Goal: Navigation & Orientation: Find specific page/section

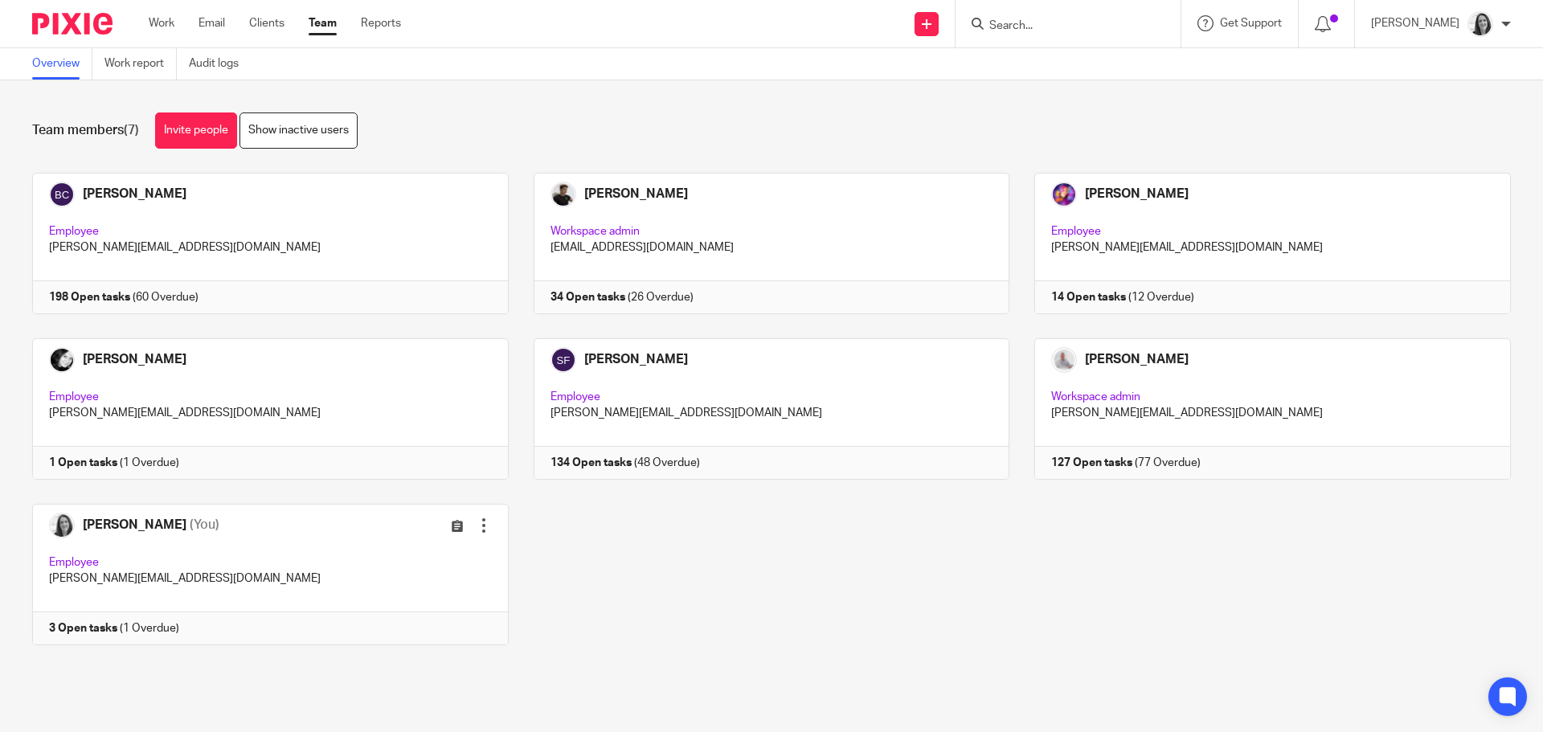
click at [1037, 28] on input "Search" at bounding box center [1060, 26] width 145 height 14
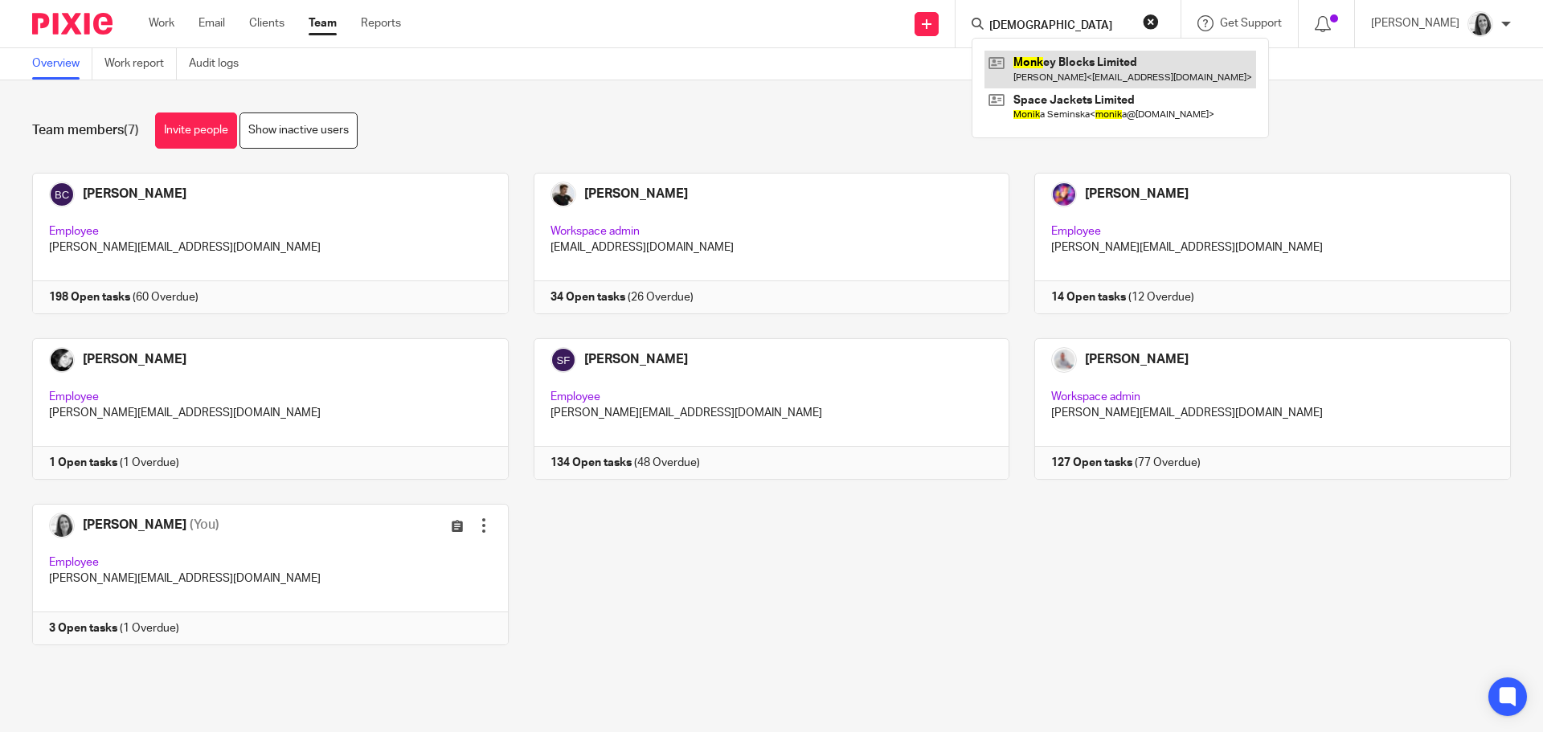
type input "monk"
click at [1159, 76] on link at bounding box center [1121, 69] width 272 height 37
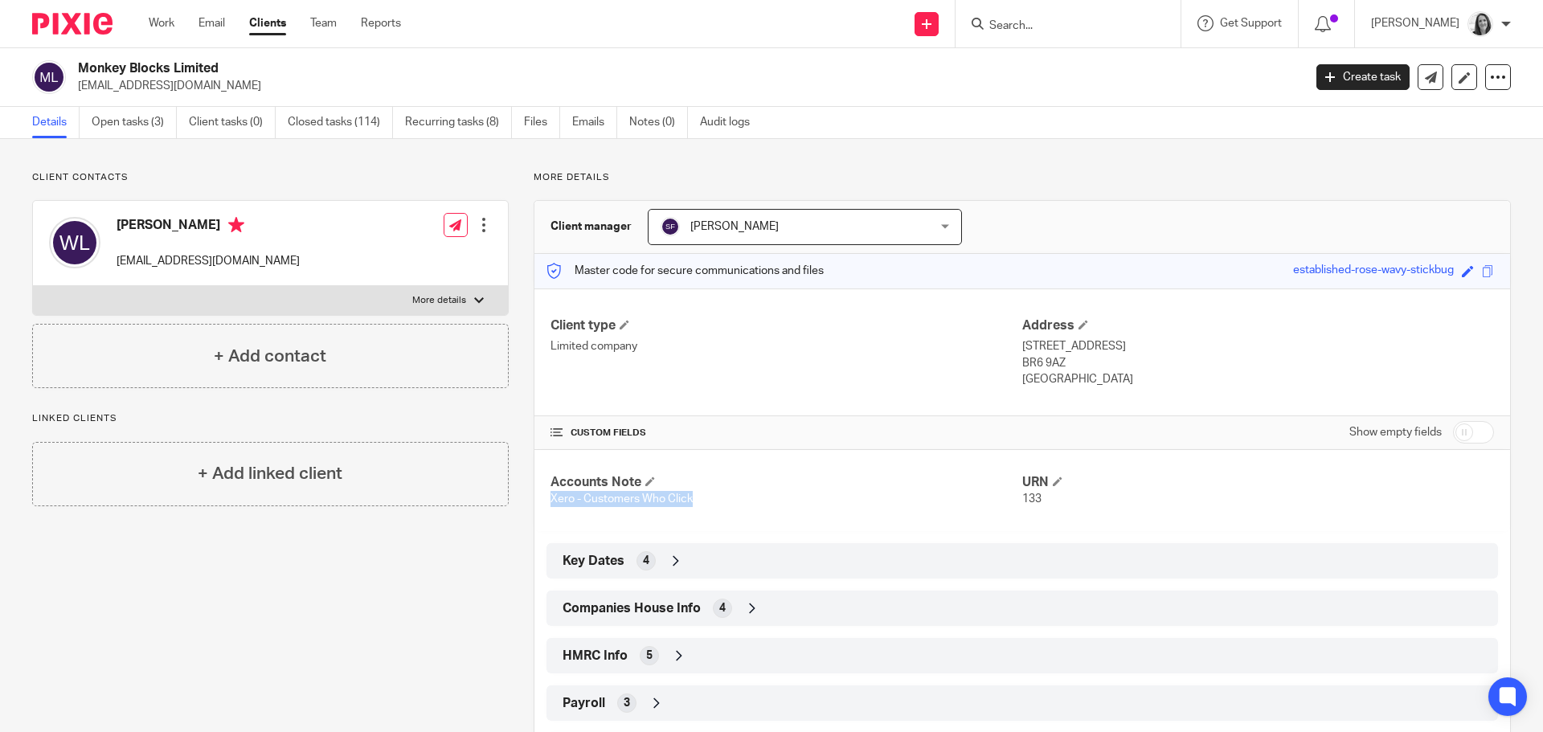
drag, startPoint x: 692, startPoint y: 498, endPoint x: 539, endPoint y: 497, distance: 152.7
click at [539, 497] on div "Accounts Note Xero - Customers Who Click URN 133" at bounding box center [1022, 491] width 976 height 82
copy span "Xero - Customers Who Click"
click at [736, 122] on link "Audit logs" at bounding box center [731, 122] width 62 height 31
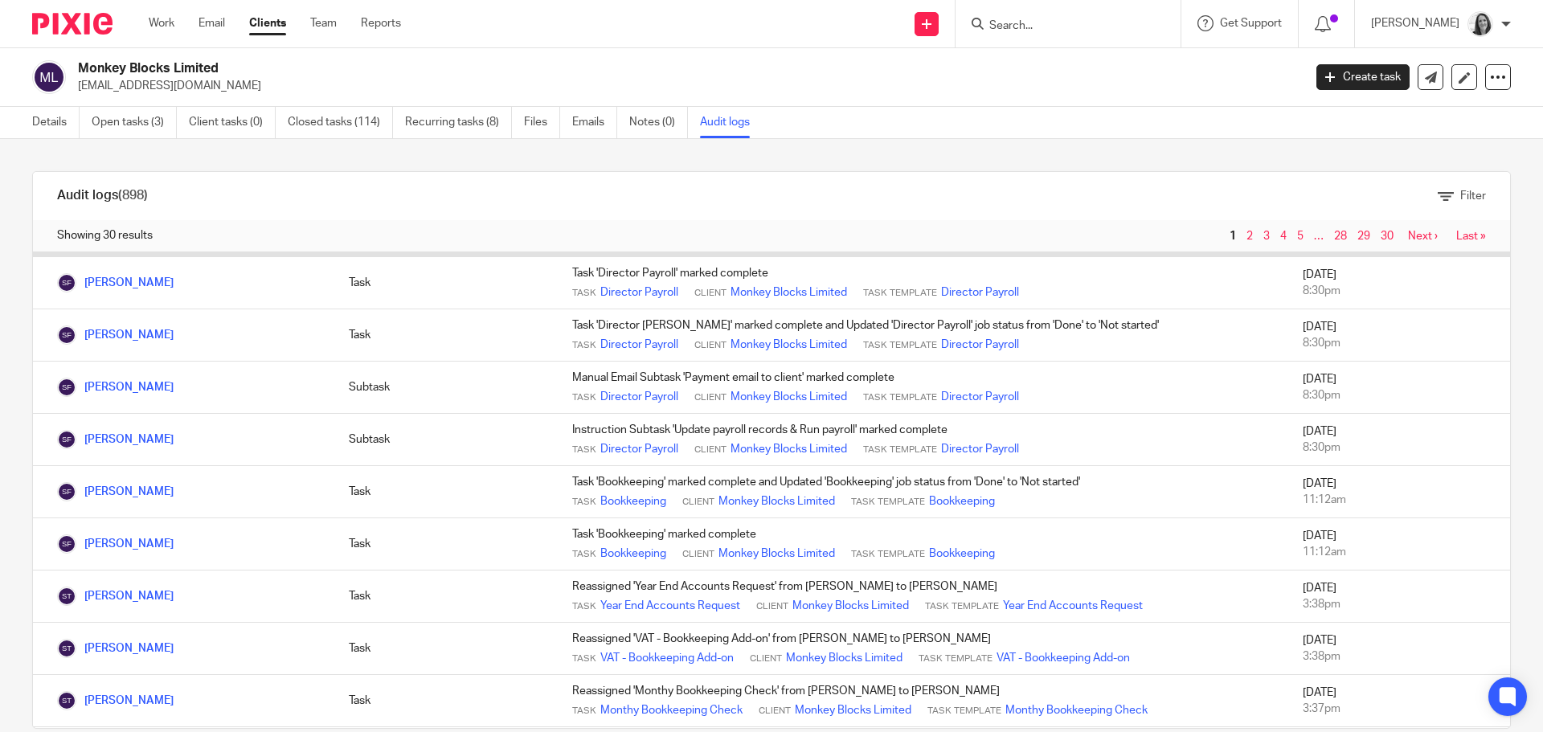
scroll to position [161, 0]
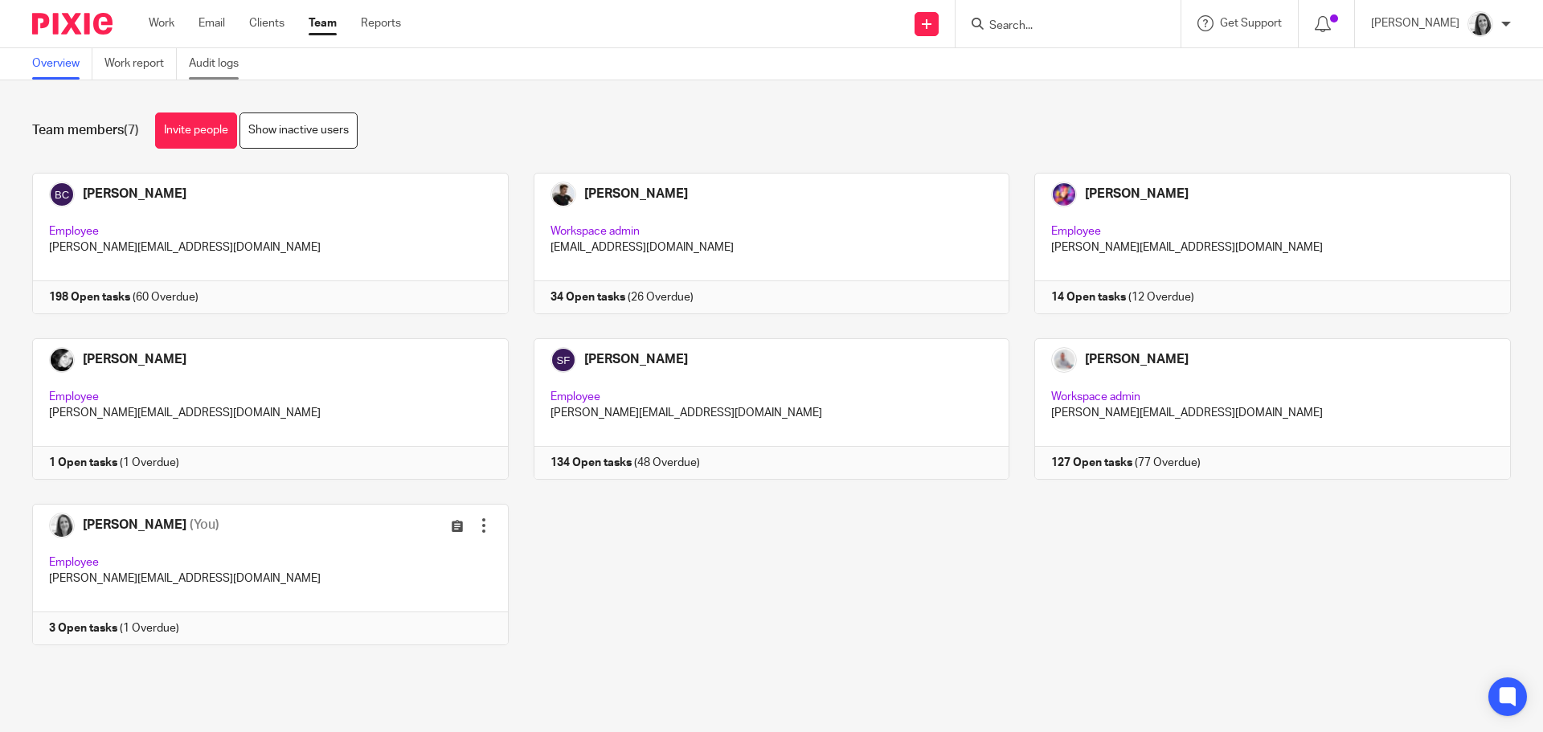
click at [234, 63] on link "Audit logs" at bounding box center [220, 63] width 62 height 31
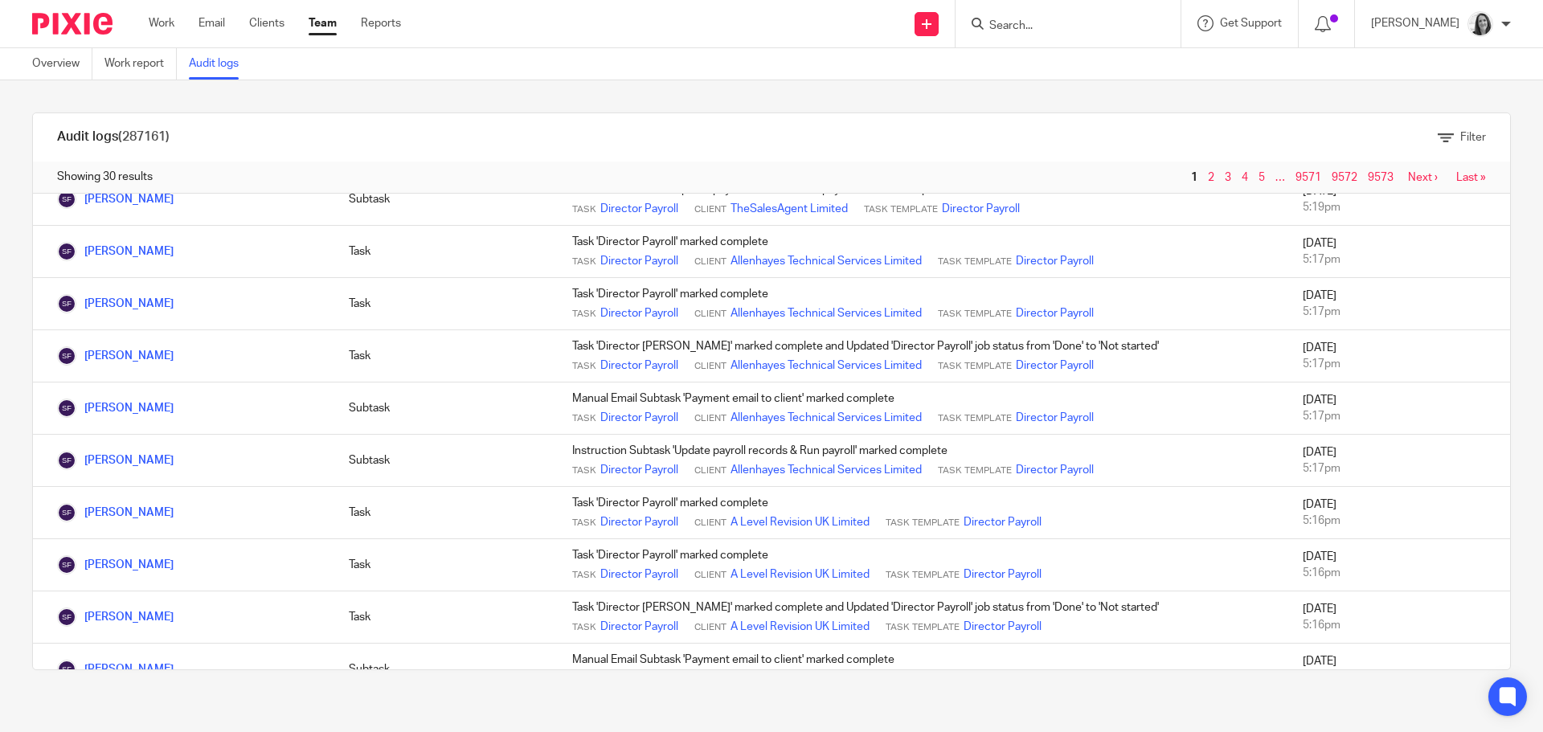
scroll to position [1124, 0]
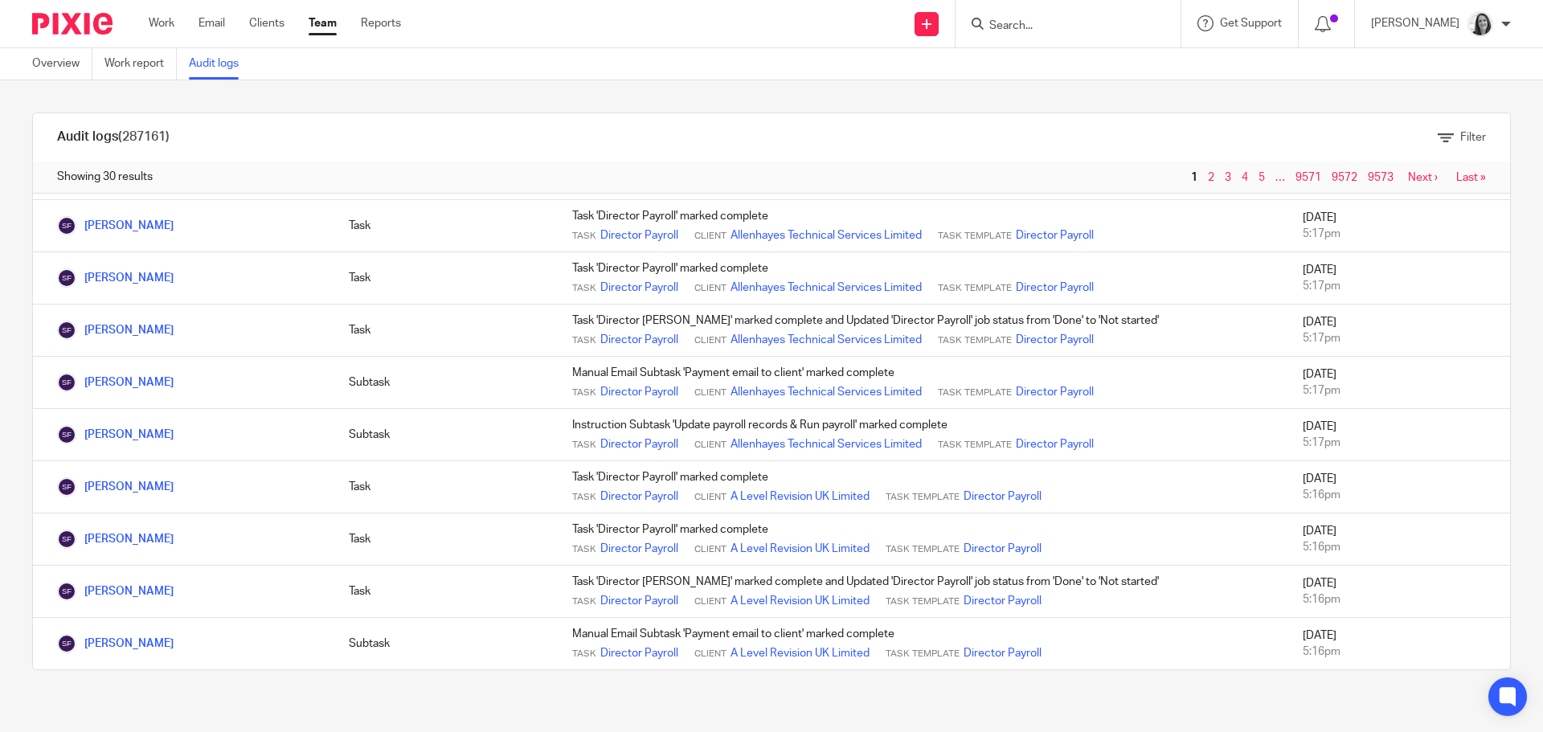
click at [1408, 177] on link "Next ›" at bounding box center [1423, 177] width 30 height 11
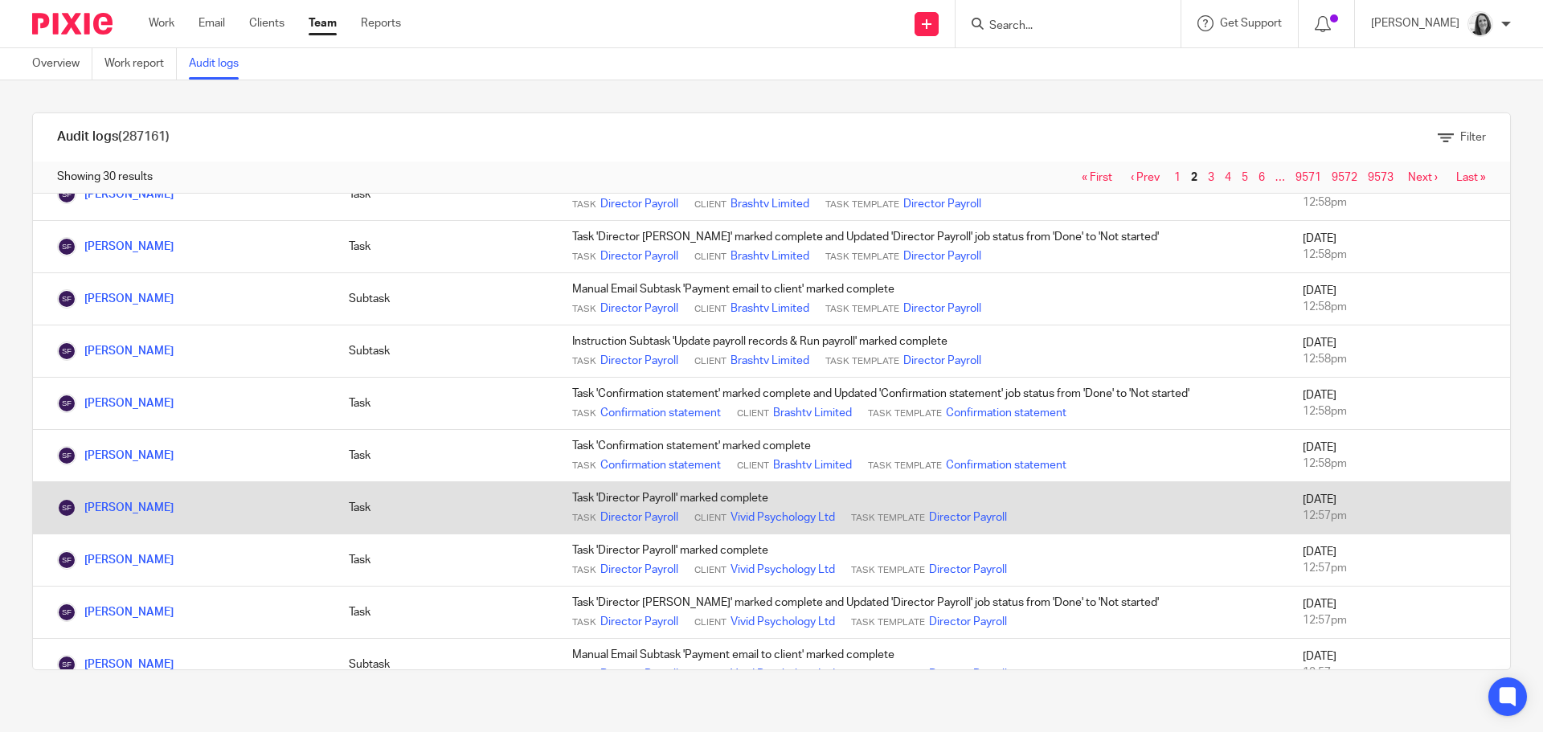
scroll to position [964, 0]
